Goal: Task Accomplishment & Management: Manage account settings

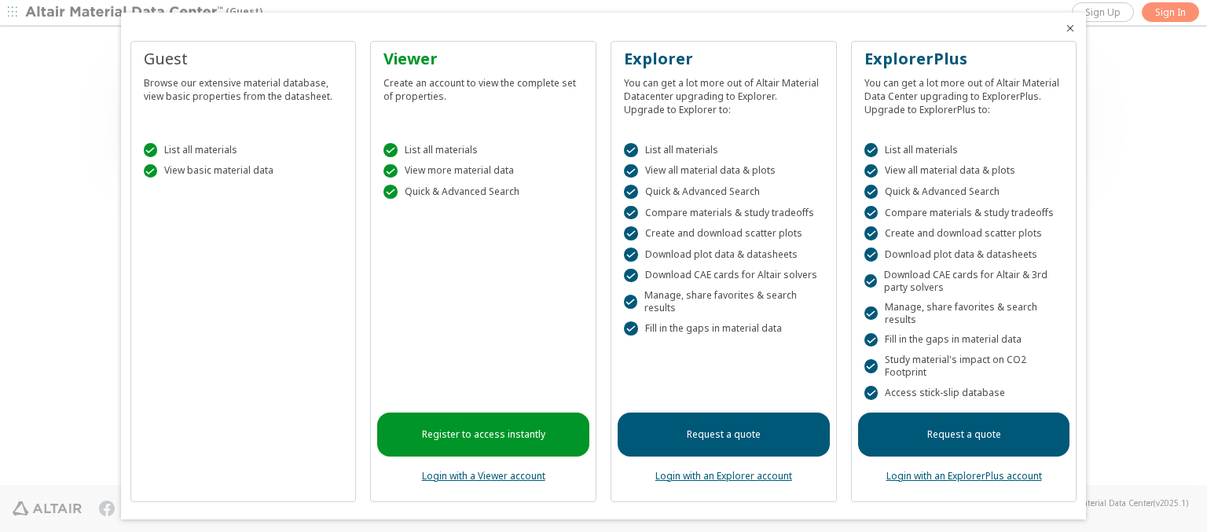
click at [1064, 28] on icon "Close" at bounding box center [1070, 28] width 13 height 13
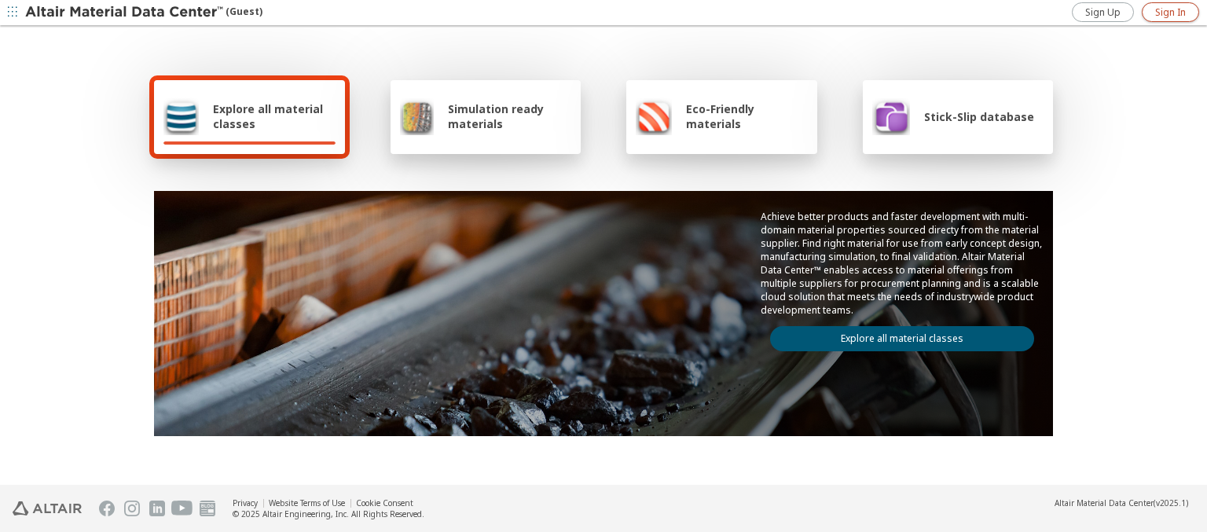
click at [1170, 12] on span "Sign In" at bounding box center [1171, 12] width 31 height 13
click at [125, 13] on img at bounding box center [125, 13] width 200 height 16
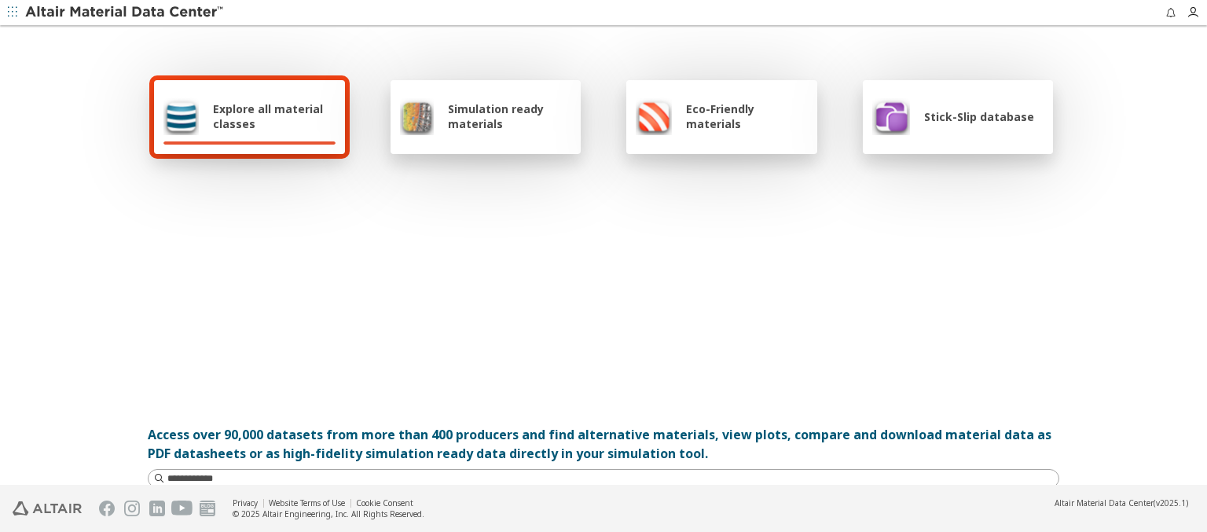
click at [268, 116] on span "Explore all material classes" at bounding box center [274, 116] width 123 height 30
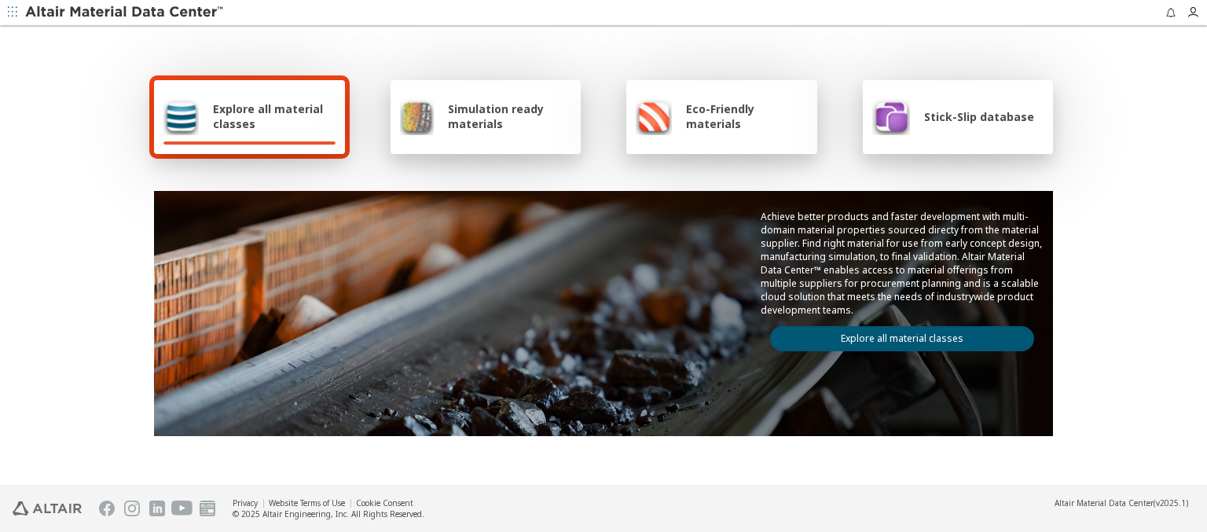
click at [896, 335] on link "Explore all material classes" at bounding box center [902, 338] width 264 height 25
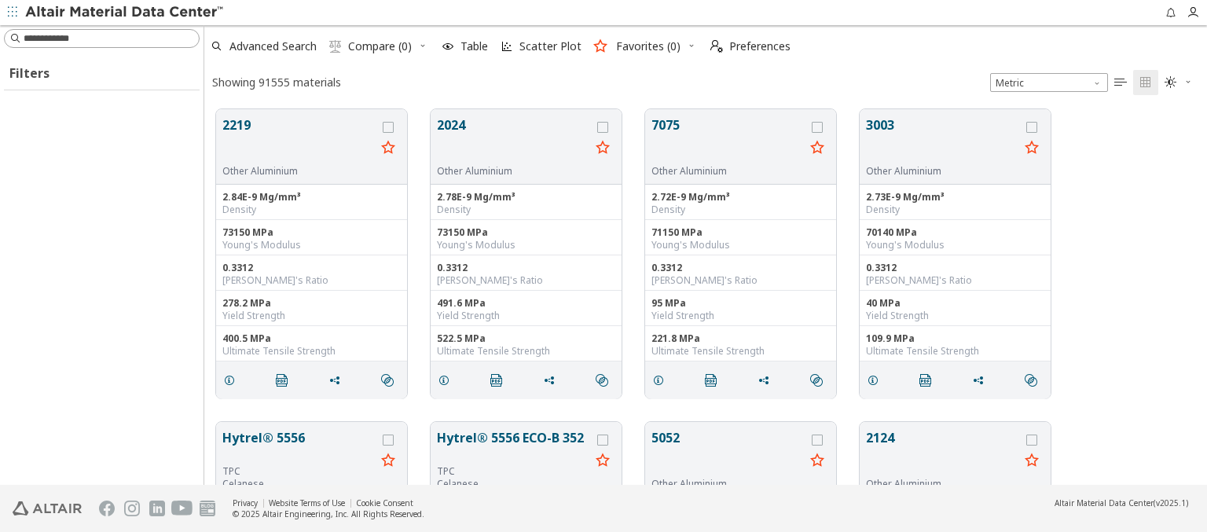
scroll to position [376, 990]
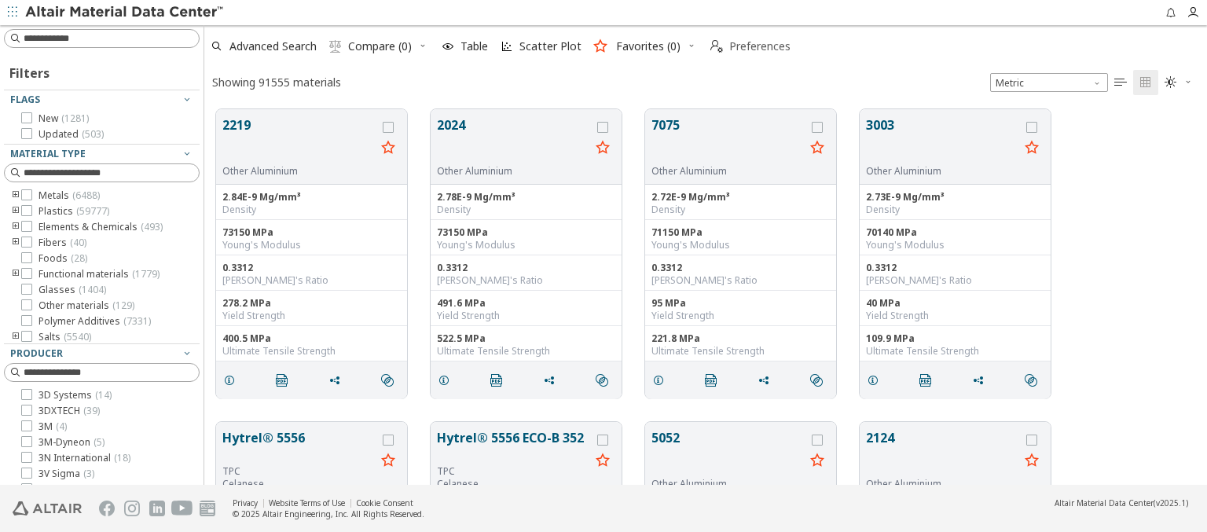
click at [746, 46] on span "Preferences" at bounding box center [759, 46] width 61 height 11
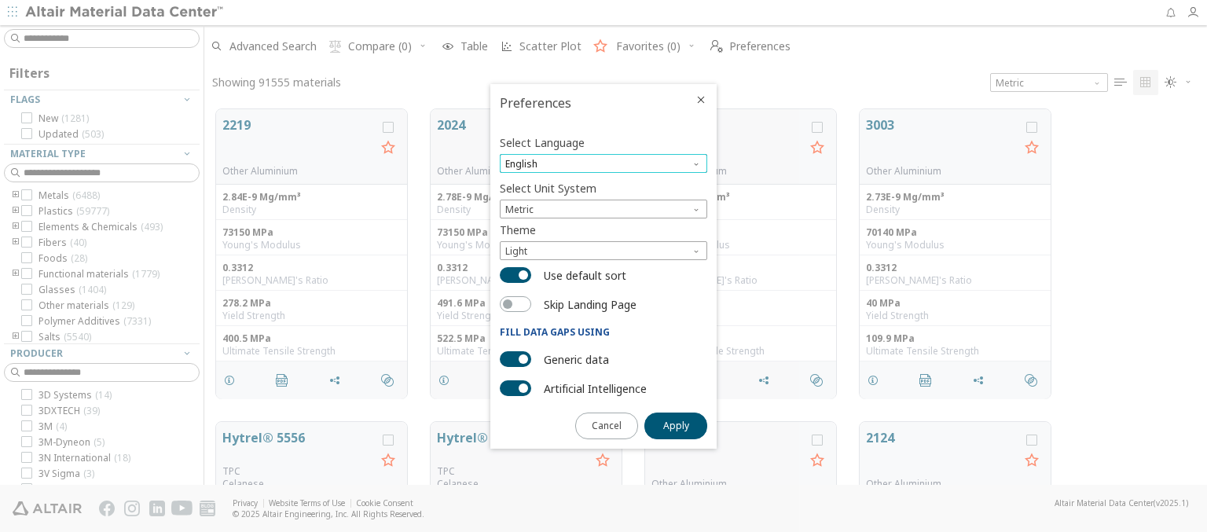
click at [604, 164] on span "English" at bounding box center [604, 163] width 208 height 19
click at [604, 202] on span "Deutsch" at bounding box center [603, 202] width 195 height 11
click at [676, 424] on span "Apply" at bounding box center [676, 426] width 26 height 13
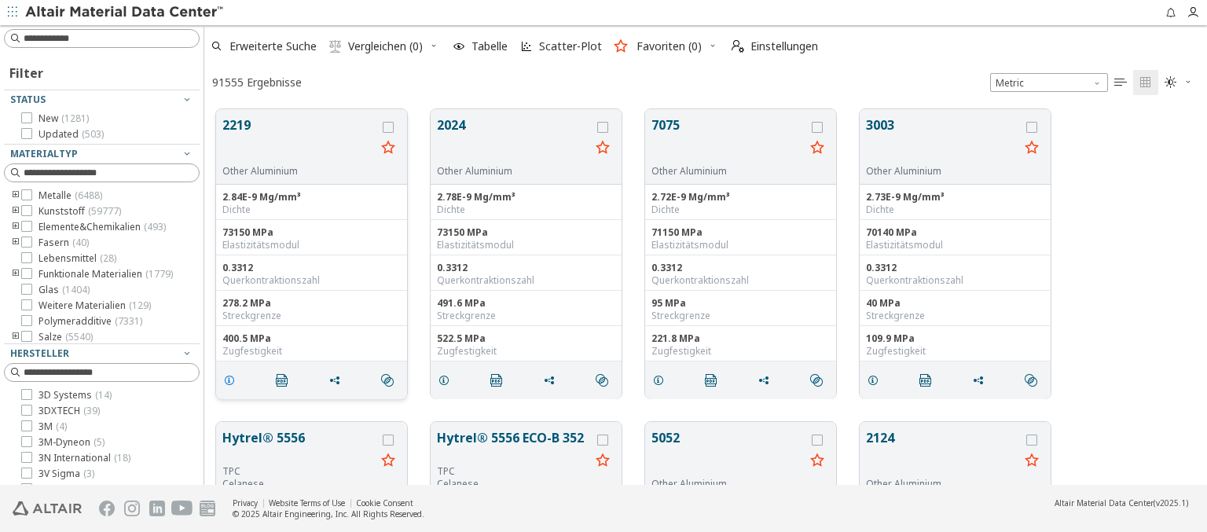
click at [232, 379] on icon "grid" at bounding box center [229, 380] width 13 height 13
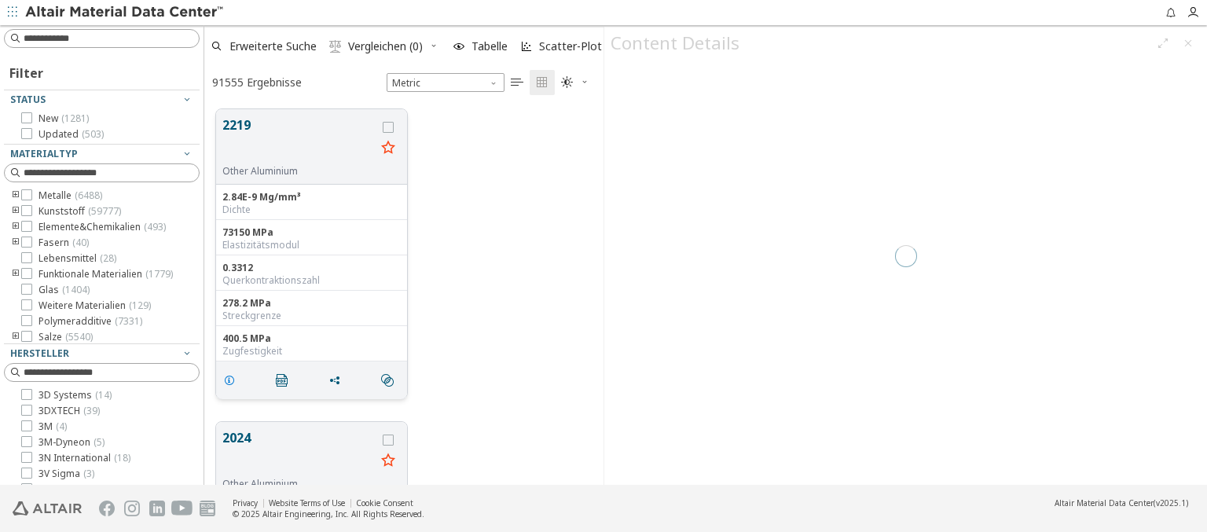
scroll to position [376, 387]
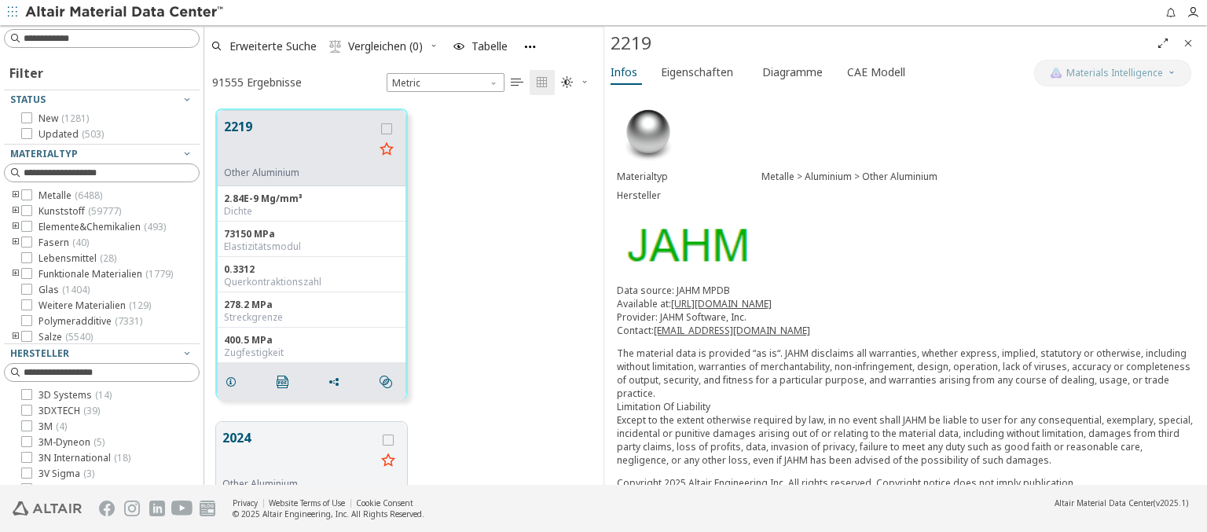
click at [1189, 42] on icon "Close" at bounding box center [1188, 43] width 13 height 13
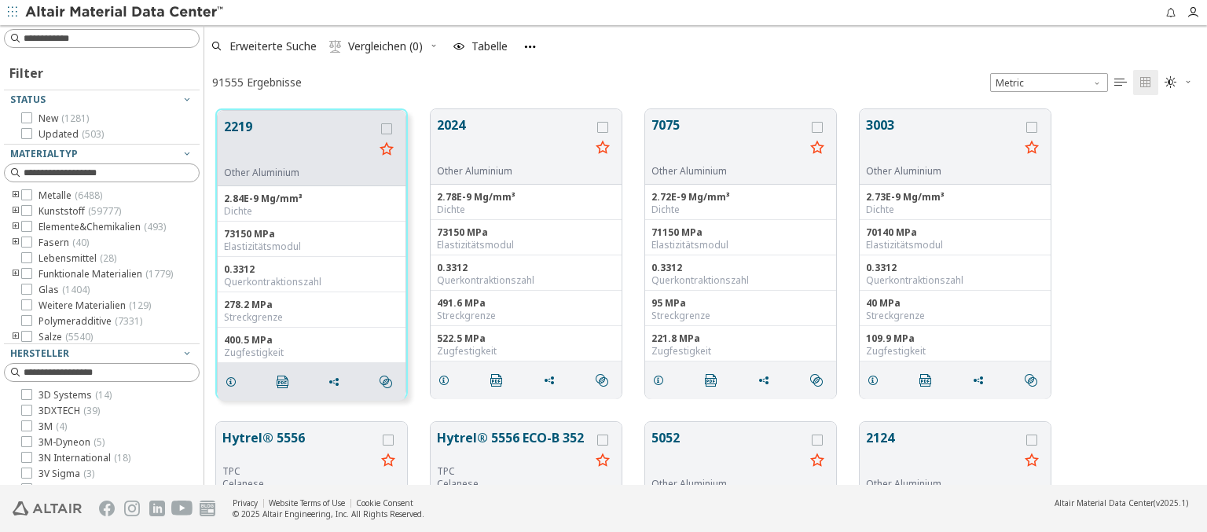
scroll to position [376, 990]
click at [774, 46] on span "Einstellungen" at bounding box center [785, 46] width 68 height 11
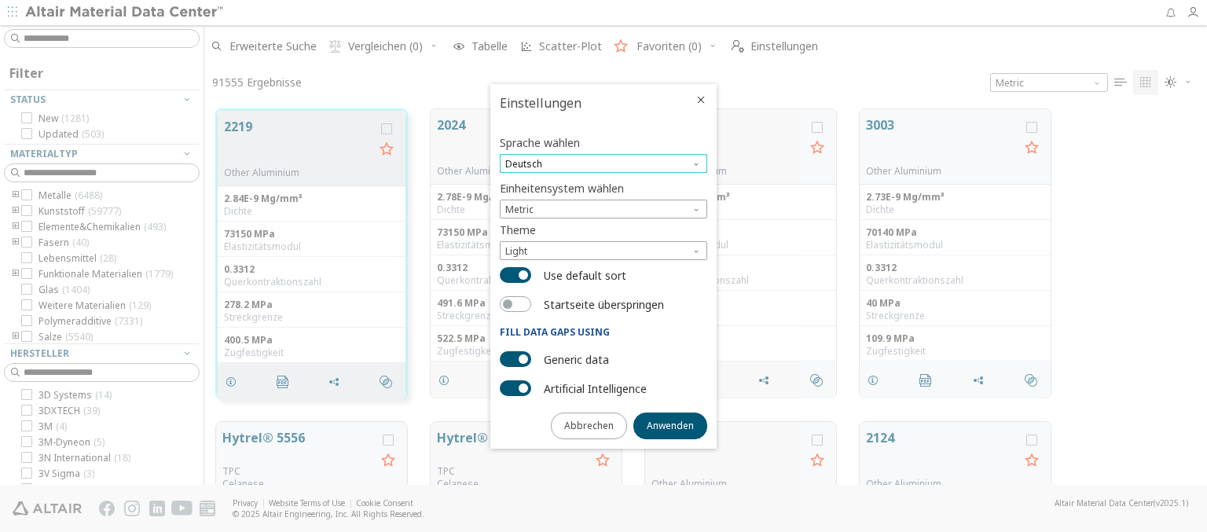
click at [604, 164] on span "Deutsch" at bounding box center [604, 163] width 208 height 19
click at [604, 183] on span "English" at bounding box center [603, 183] width 195 height 11
click at [671, 424] on span "Anwenden" at bounding box center [670, 426] width 47 height 13
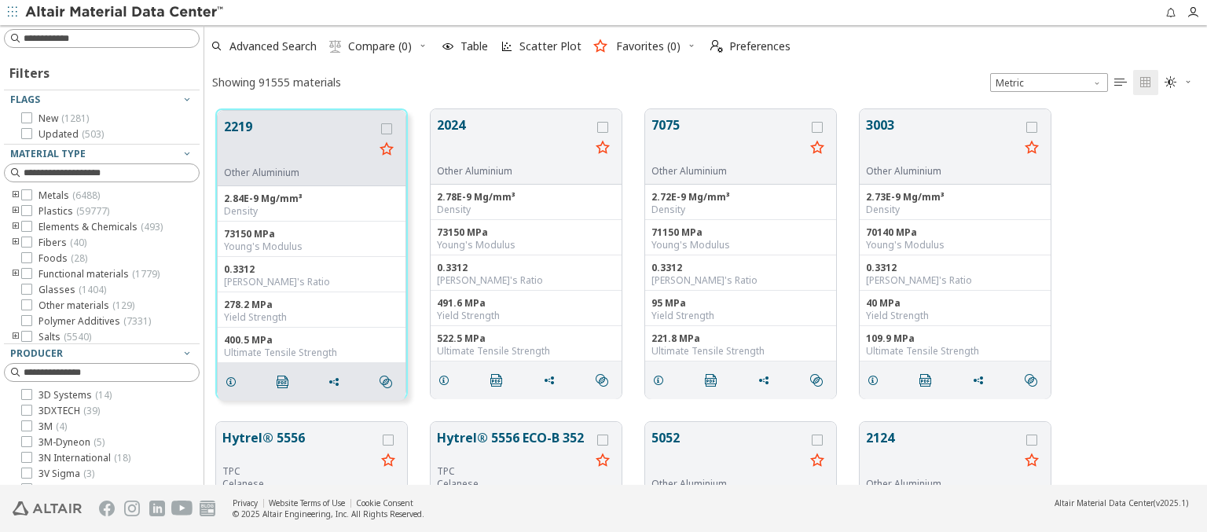
click at [125, 13] on img at bounding box center [125, 13] width 200 height 16
